Goal: Navigation & Orientation: Find specific page/section

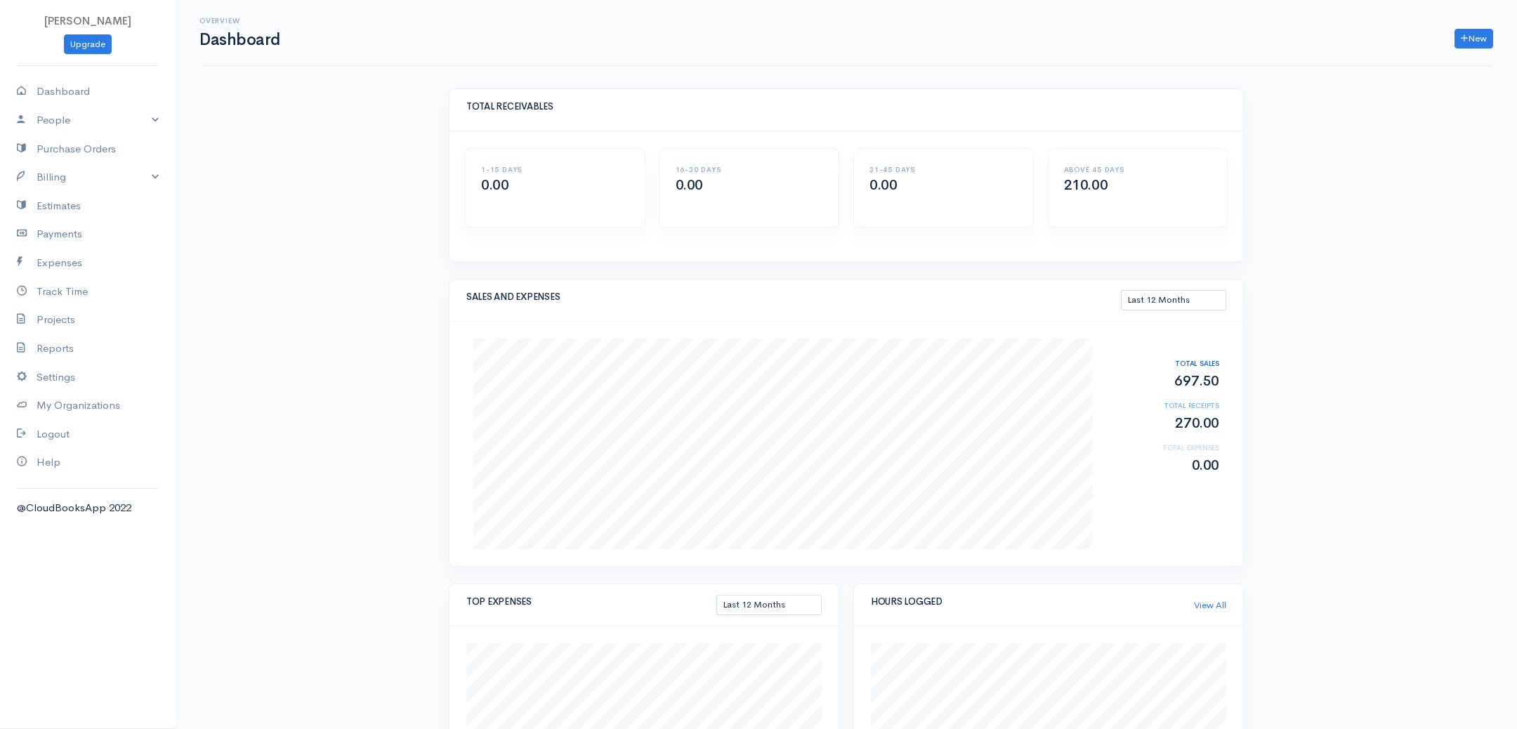
select select "365"
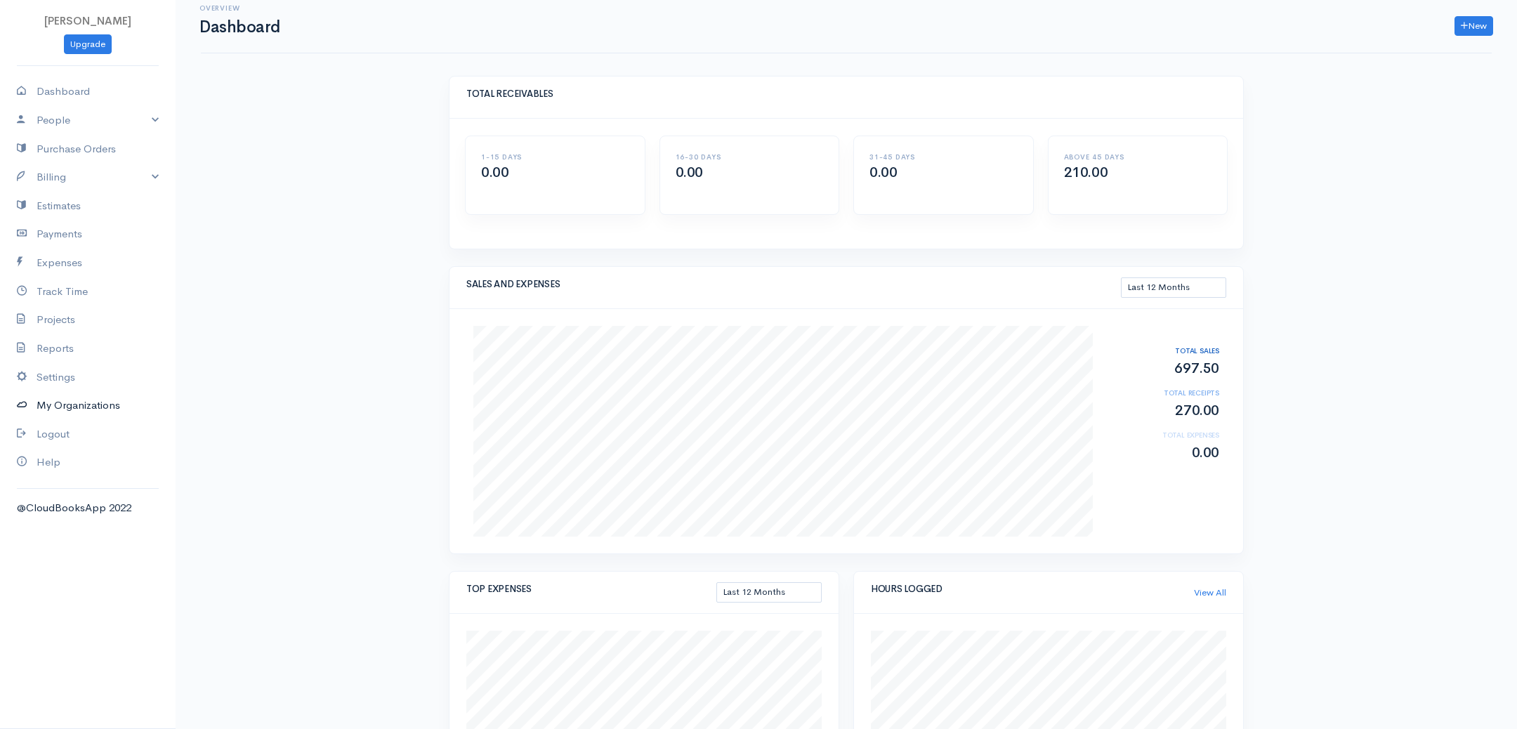
click at [72, 410] on link "My Organizations" at bounding box center [88, 405] width 176 height 29
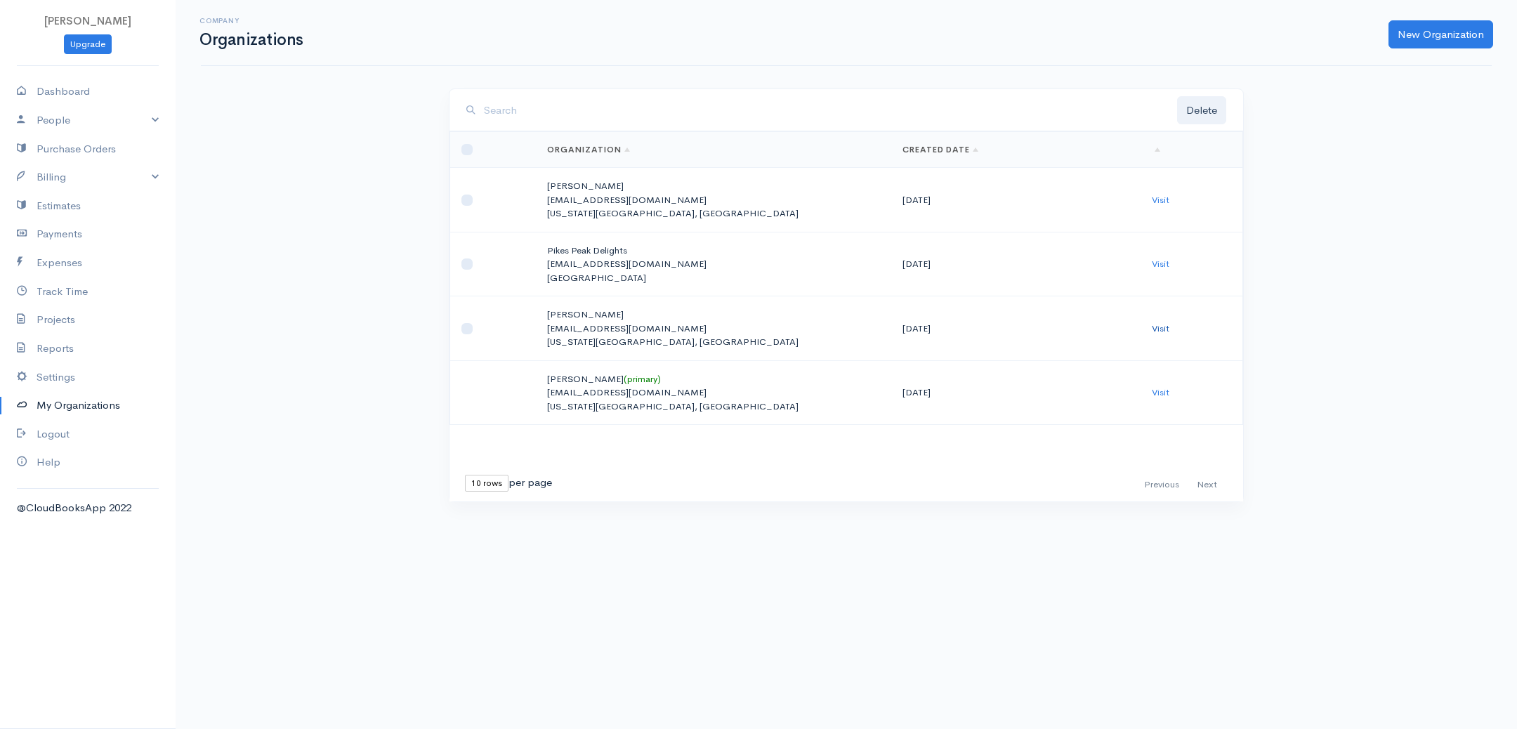
click at [1153, 324] on td "Visit" at bounding box center [1191, 328] width 102 height 65
click at [1163, 327] on link "Visit" at bounding box center [1161, 328] width 18 height 12
